Goal: Task Accomplishment & Management: Manage account settings

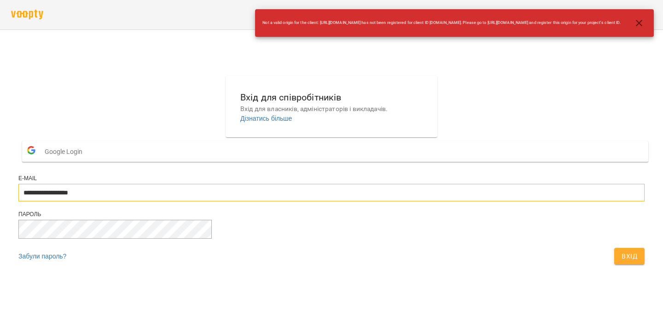
click at [268, 201] on input "**********" at bounding box center [331, 193] width 626 height 18
click at [622, 262] on span "Вхід" at bounding box center [630, 256] width 16 height 11
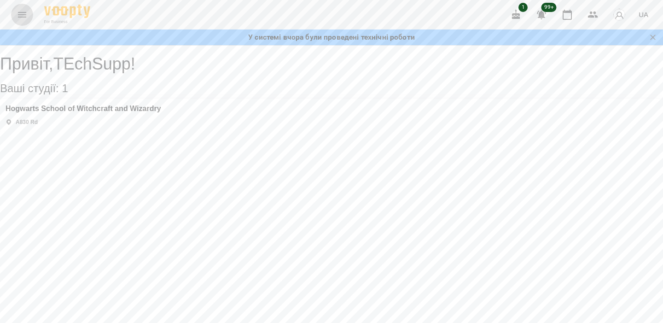
click at [19, 20] on button "Menu" at bounding box center [22, 15] width 22 height 22
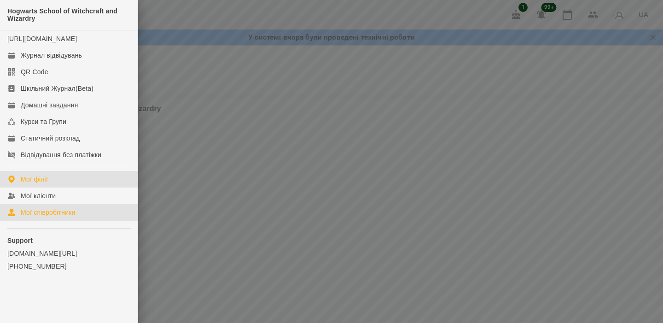
click at [69, 214] on link "Мої співробітники" at bounding box center [69, 212] width 138 height 17
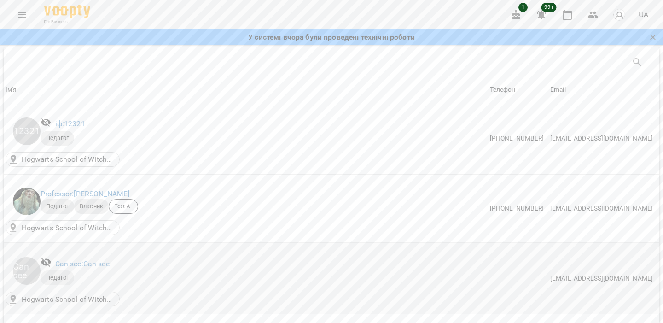
scroll to position [624, 0]
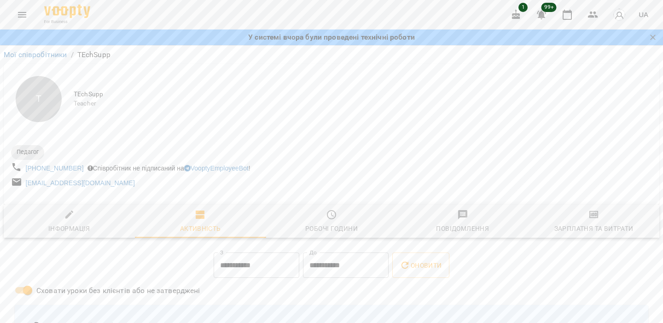
click at [75, 232] on div "Інформація" at bounding box center [69, 228] width 42 height 11
select select "**"
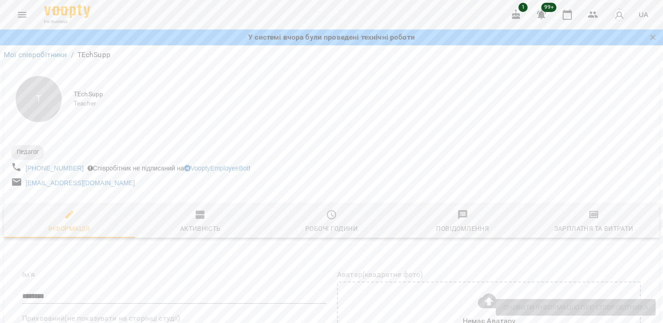
click at [542, 10] on icon "button" at bounding box center [541, 14] width 11 height 11
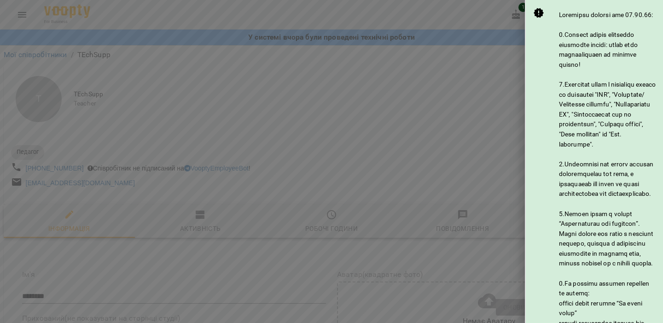
scroll to position [541, 0]
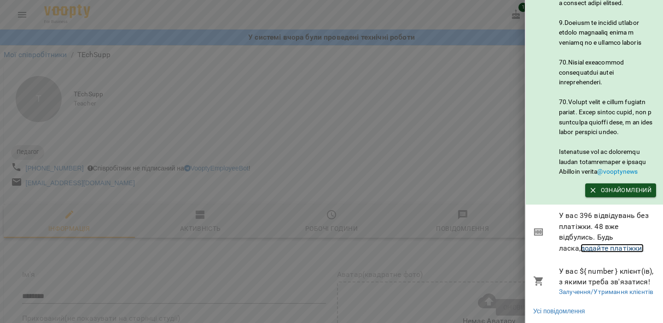
click at [596, 245] on link "додайте платіжки!" at bounding box center [613, 248] width 64 height 9
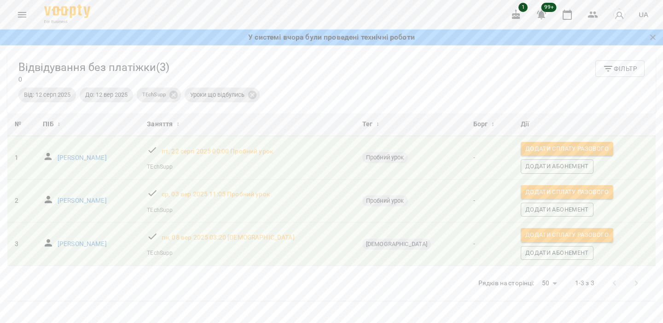
click at [543, 14] on icon "button" at bounding box center [541, 15] width 9 height 9
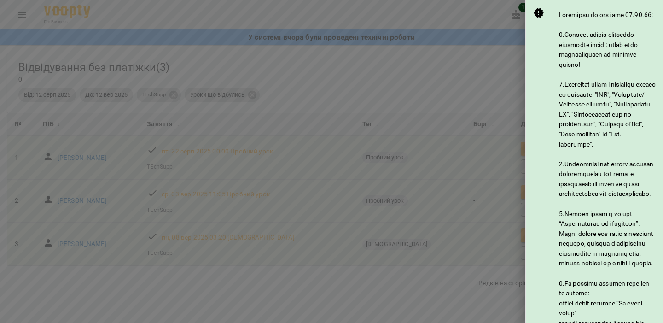
scroll to position [541, 0]
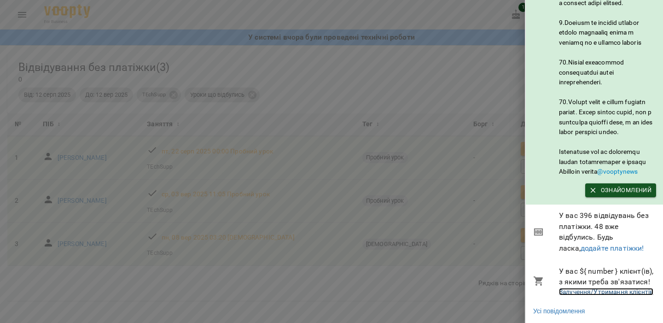
click at [595, 292] on link "Залучення/Утримання клієнтів" at bounding box center [606, 291] width 94 height 7
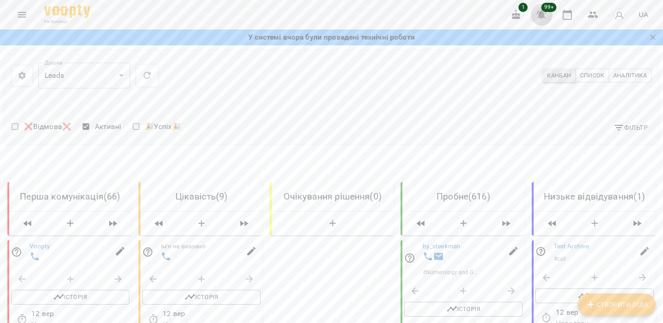
click at [543, 17] on icon "button" at bounding box center [541, 15] width 9 height 9
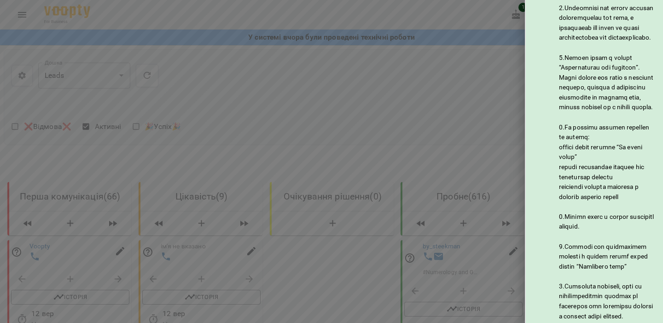
scroll to position [541, 0]
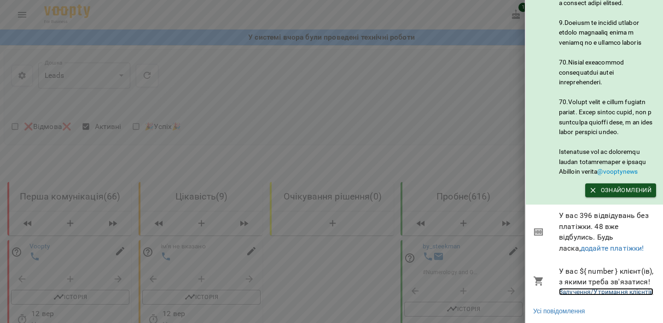
click at [580, 291] on link "Залучення/Утримання клієнтів" at bounding box center [606, 291] width 94 height 7
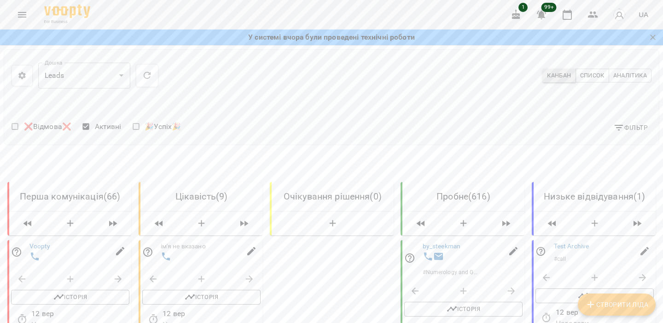
click at [22, 10] on icon "Menu" at bounding box center [22, 14] width 11 height 11
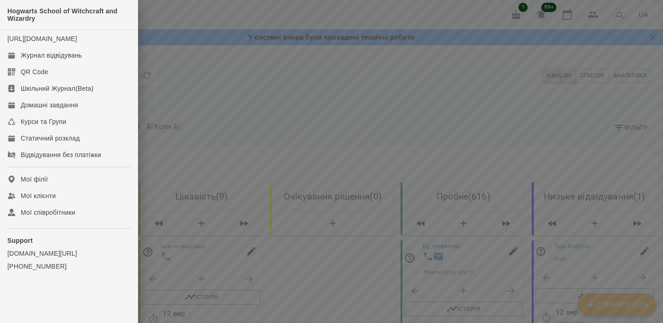
click at [306, 120] on div at bounding box center [331, 161] width 663 height 323
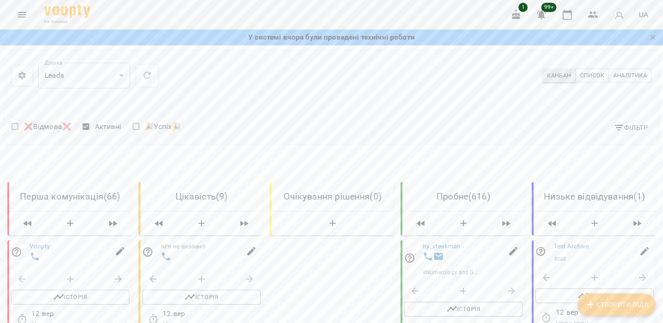
click at [547, 12] on icon "button" at bounding box center [541, 14] width 11 height 11
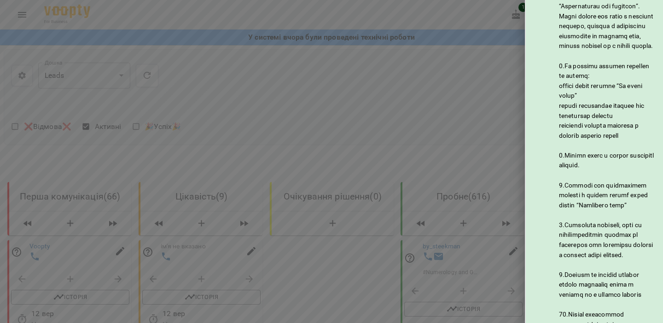
scroll to position [541, 0]
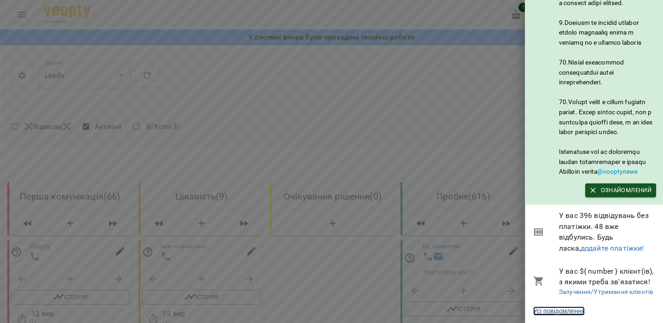
click at [585, 309] on link "Усі повідомлення" at bounding box center [559, 310] width 52 height 9
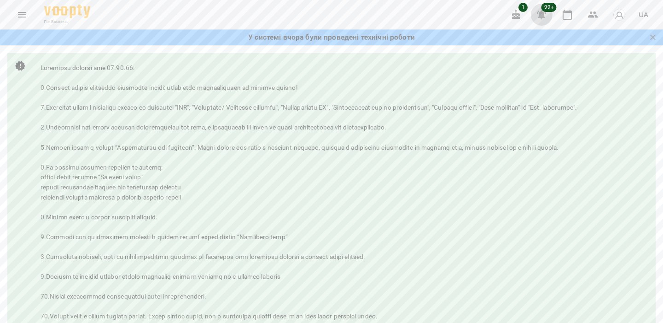
click at [543, 12] on icon "button" at bounding box center [541, 15] width 9 height 9
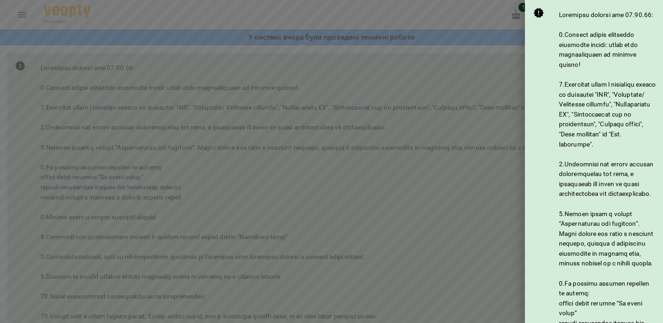
scroll to position [541, 0]
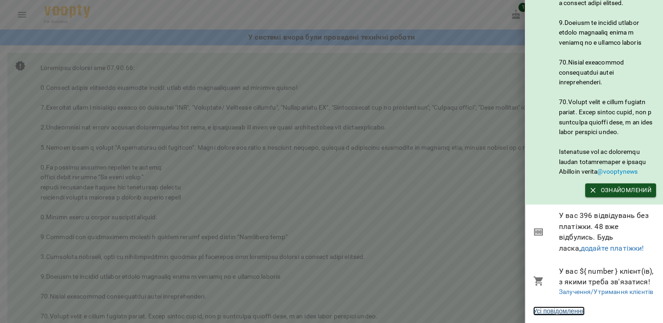
click at [560, 310] on link "Усі повідомлення" at bounding box center [559, 310] width 52 height 9
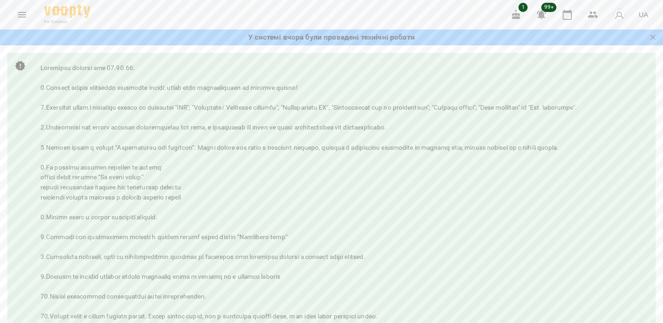
scroll to position [0, 0]
click at [543, 16] on icon "button" at bounding box center [541, 15] width 9 height 9
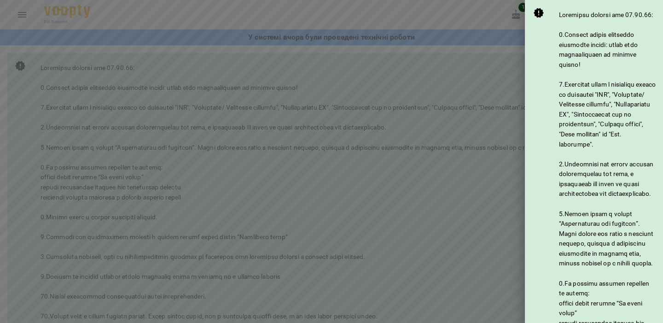
scroll to position [541, 0]
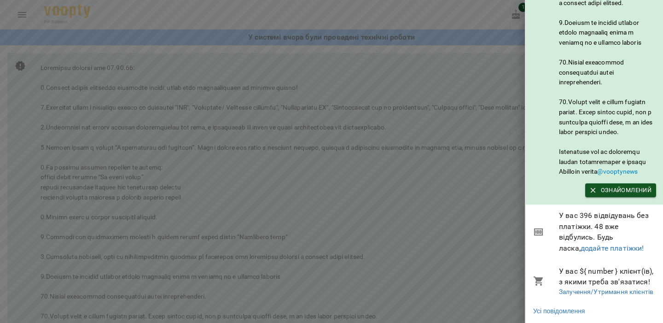
click at [458, 275] on div at bounding box center [331, 161] width 663 height 323
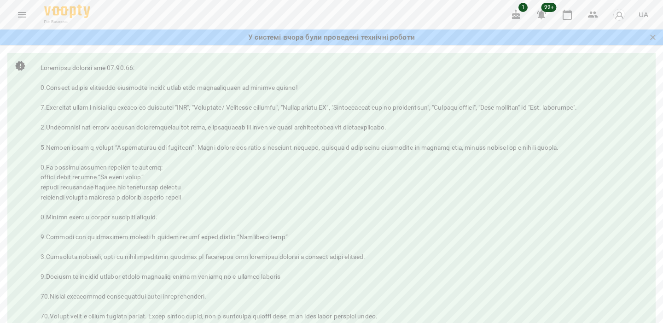
click at [548, 12] on span "99+" at bounding box center [549, 7] width 15 height 9
click at [541, 20] on icon "button" at bounding box center [541, 14] width 11 height 11
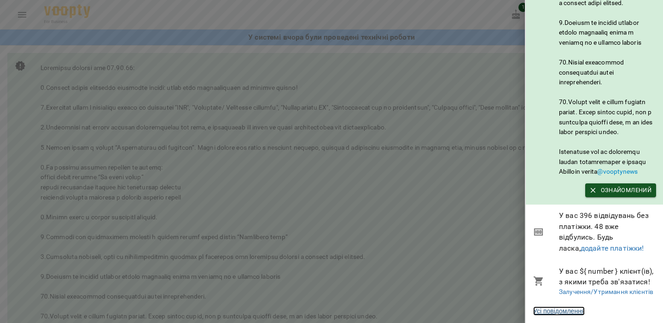
click at [571, 308] on link "Усі повідомлення" at bounding box center [559, 310] width 52 height 9
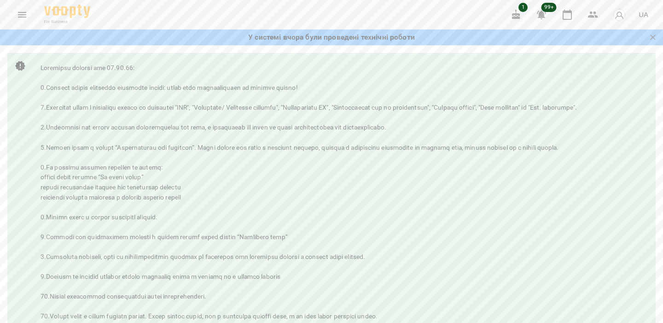
scroll to position [53, 0]
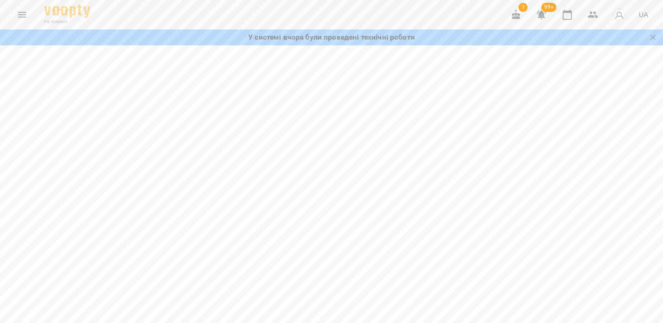
scroll to position [0, 0]
click at [541, 12] on icon "button" at bounding box center [541, 15] width 9 height 9
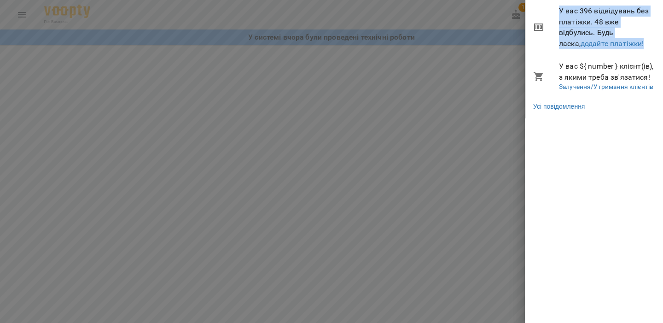
drag, startPoint x: 560, startPoint y: 11, endPoint x: 633, endPoint y: 44, distance: 80.0
click at [633, 44] on span "У вас 396 відвідувань без платіжки. 48 вже відбулись. Будь ласка, додайте платі…" at bounding box center [607, 27] width 97 height 43
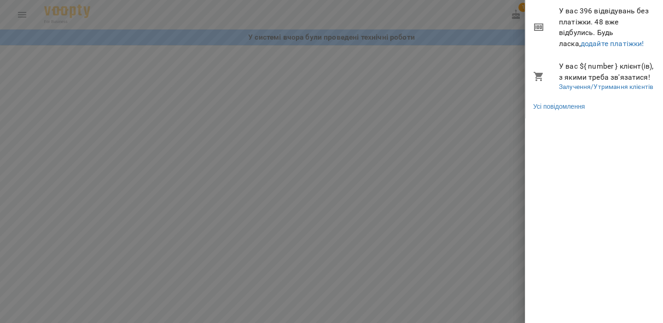
click at [19, 12] on div at bounding box center [331, 161] width 663 height 323
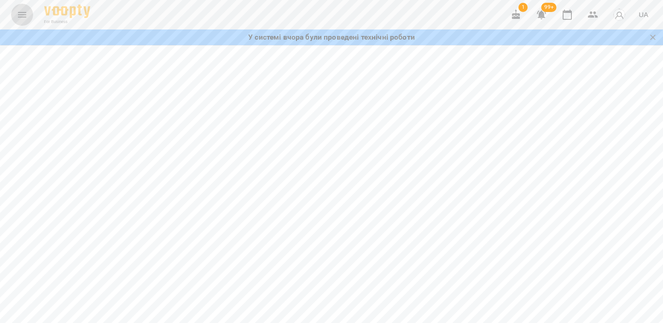
click at [22, 17] on icon "Menu" at bounding box center [22, 15] width 8 height 6
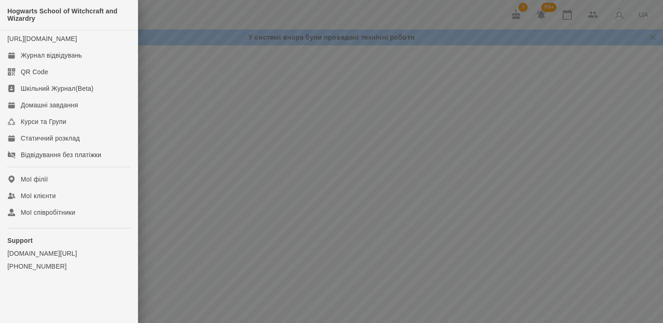
click at [513, 60] on div at bounding box center [331, 161] width 663 height 323
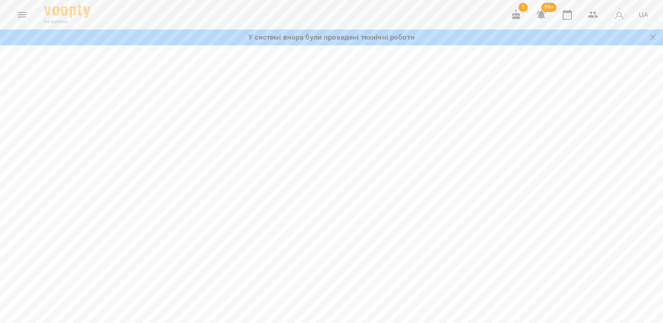
click at [541, 22] on button "button" at bounding box center [542, 15] width 22 height 22
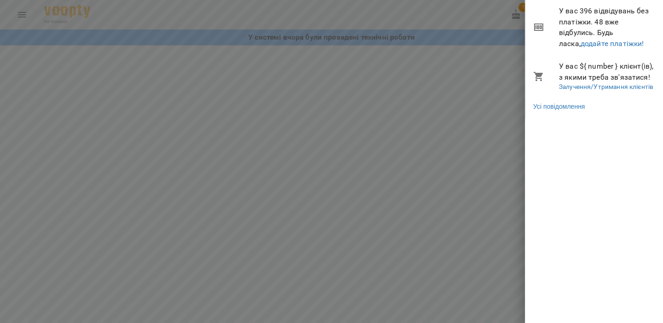
click at [435, 76] on div at bounding box center [331, 161] width 663 height 323
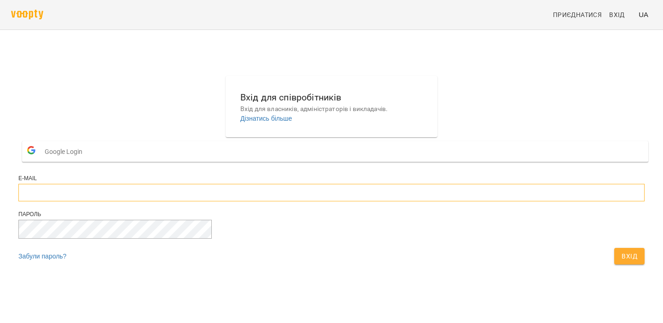
type input "**********"
click at [614, 264] on button "Вхід" at bounding box center [629, 256] width 30 height 17
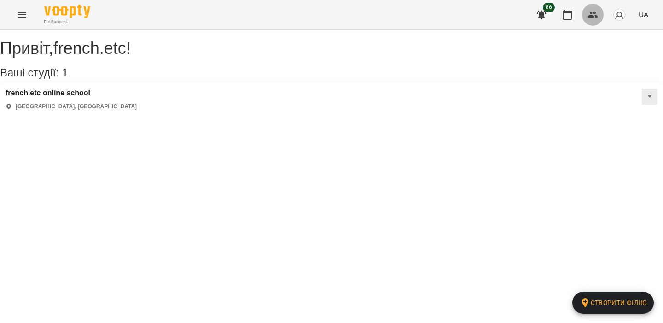
click at [592, 22] on button "button" at bounding box center [593, 15] width 22 height 22
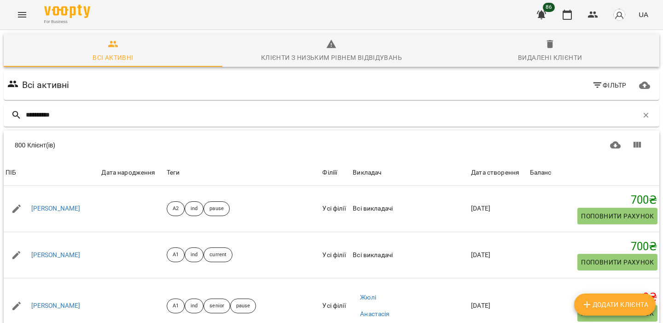
type input "**********"
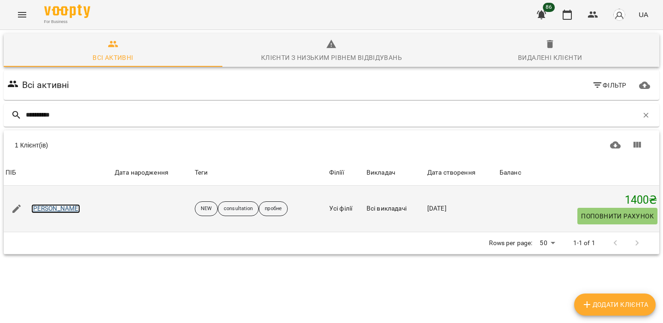
click at [61, 210] on link "[PERSON_NAME]" at bounding box center [55, 208] width 49 height 9
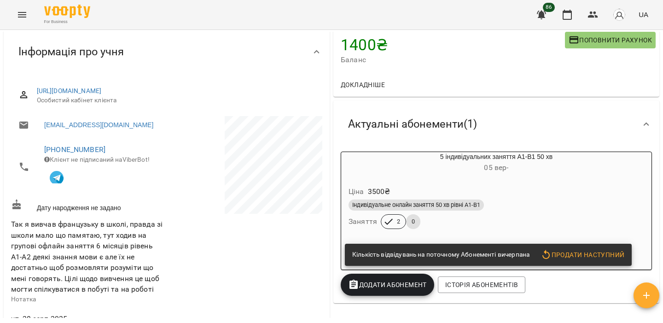
scroll to position [67, 0]
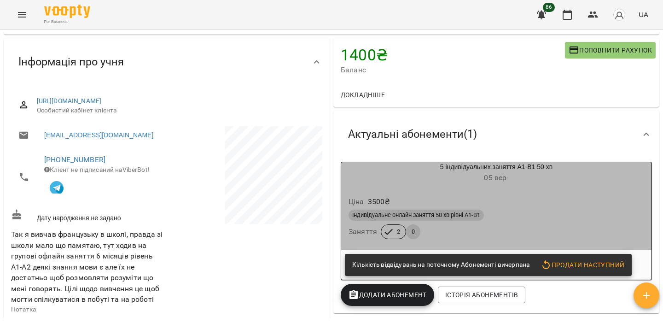
click at [498, 201] on div "Ціна 3500 ₴" at bounding box center [496, 201] width 299 height 17
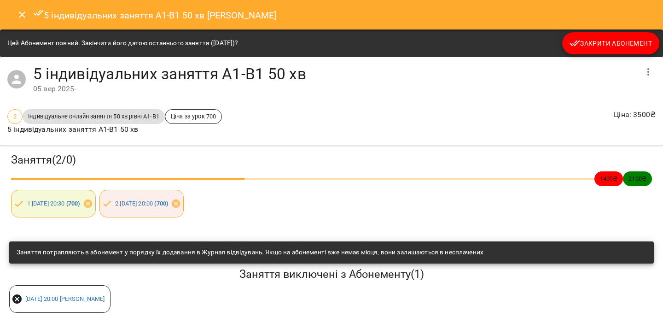
click at [17, 12] on icon "Close" at bounding box center [22, 14] width 11 height 11
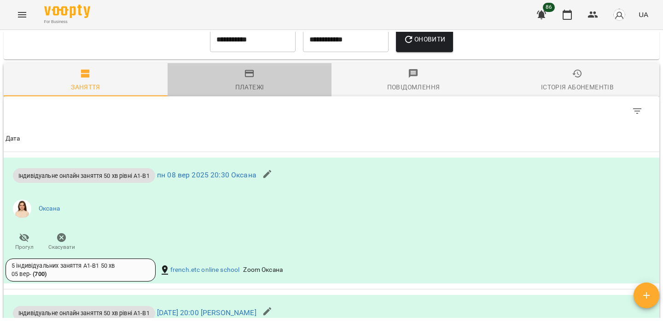
click at [248, 79] on icon "button" at bounding box center [249, 73] width 11 height 11
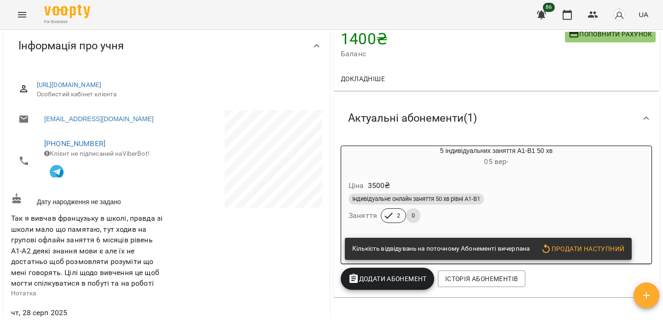
scroll to position [83, 0]
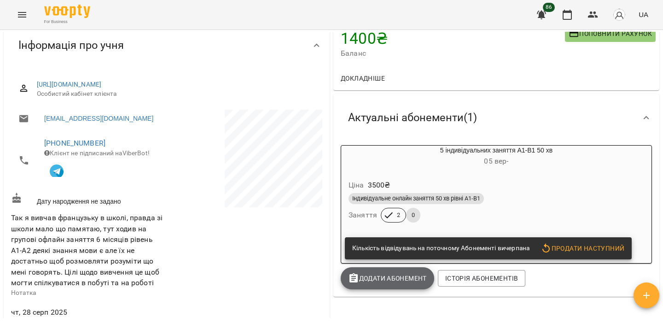
click at [380, 277] on span "Додати Абонемент" at bounding box center [387, 278] width 79 height 11
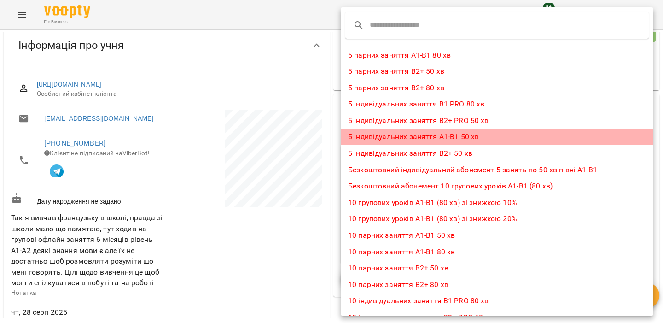
click at [391, 140] on li "5 індивідуальних заняття А1-В1 50 хв" at bounding box center [497, 136] width 313 height 17
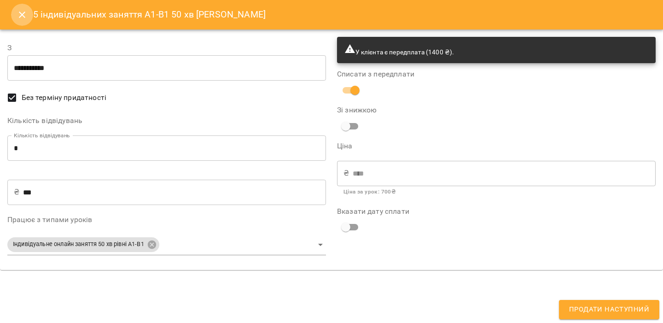
click at [29, 10] on button "Close" at bounding box center [22, 15] width 22 height 22
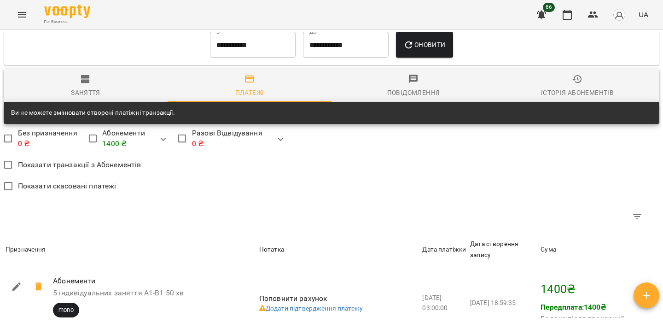
scroll to position [527, 0]
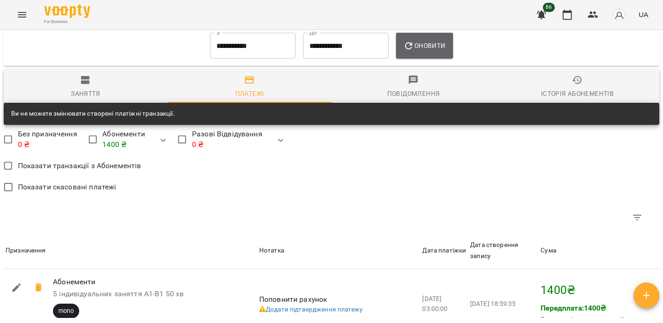
click at [420, 51] on span "Оновити" at bounding box center [424, 45] width 42 height 11
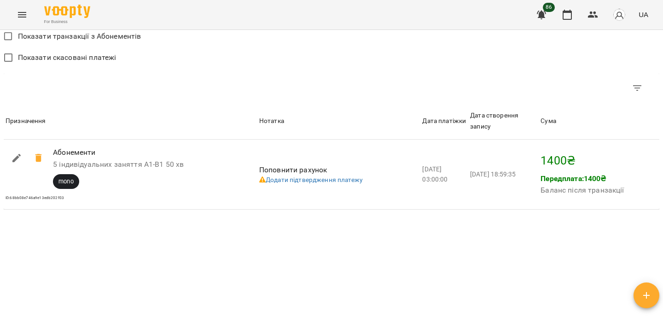
scroll to position [664, 0]
